Goal: Check status: Check status

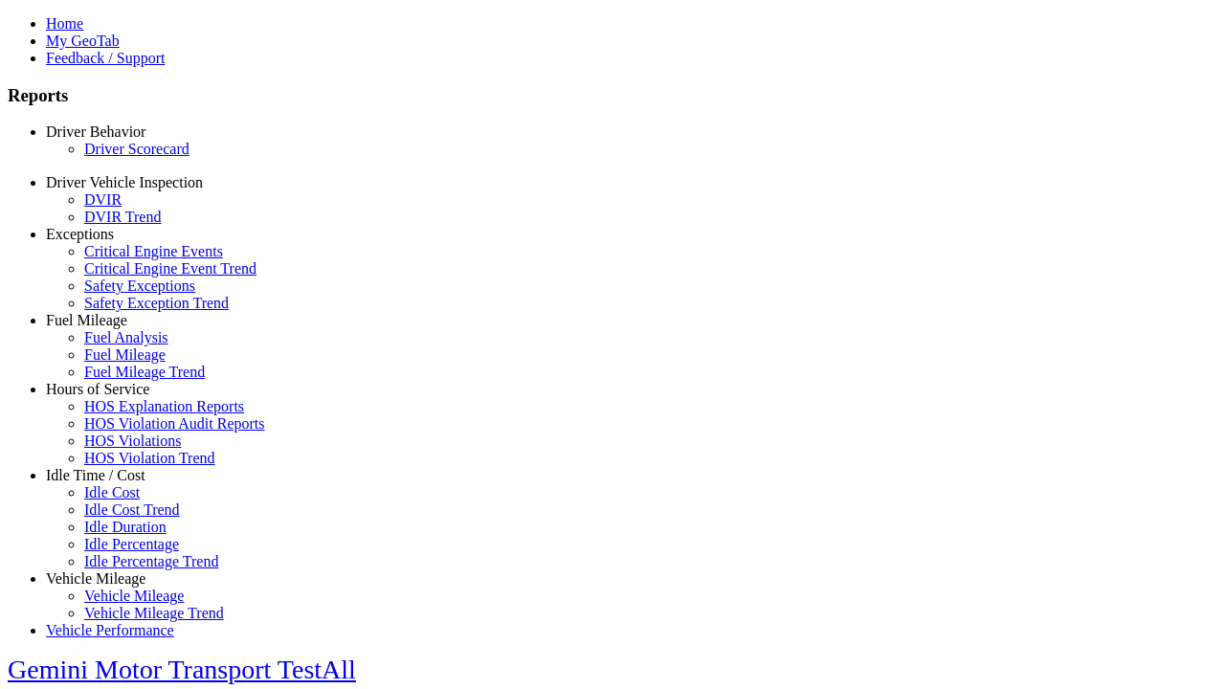
click at [124, 157] on link "Driver Scorecard" at bounding box center [136, 149] width 105 height 16
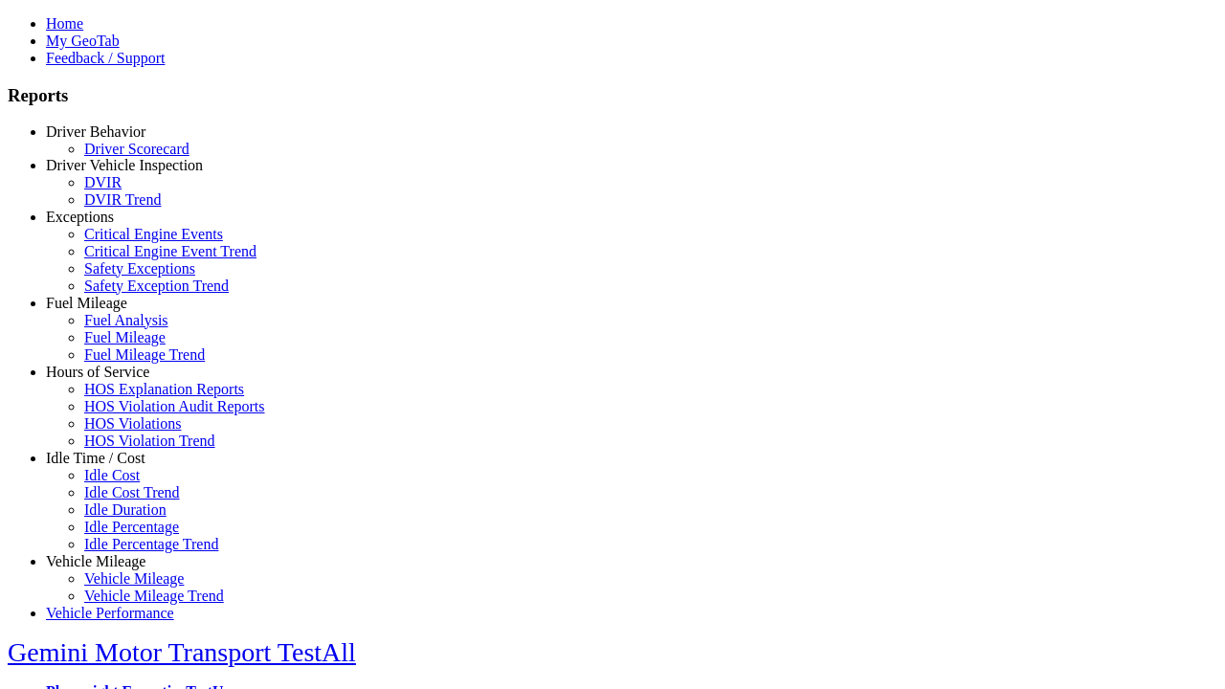
type input "*********"
